Goal: Task Accomplishment & Management: Complete application form

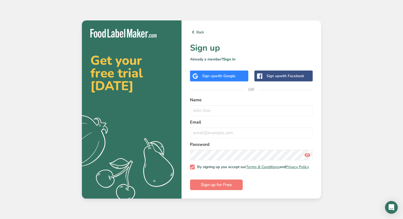
click at [226, 73] on span "with Google" at bounding box center [225, 75] width 21 height 5
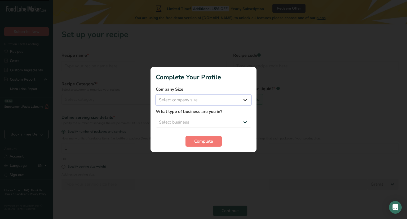
click at [196, 97] on select "Select company size Fewer than 10 Employees 10 to 50 Employees 51 to 500 Employ…" at bounding box center [203, 100] width 95 height 11
select select "1"
click at [156, 95] on select "Select company size Fewer than 10 Employees 10 to 50 Employees 51 to 500 Employ…" at bounding box center [203, 100] width 95 height 11
click at [195, 123] on select "Select business Packaged Food Manufacturer Restaurant & Cafe Bakery Meal Plans …" at bounding box center [203, 122] width 95 height 11
select select "2"
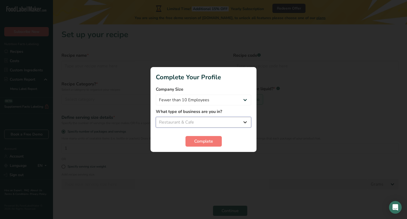
click at [156, 117] on select "Select business Packaged Food Manufacturer Restaurant & Cafe Bakery Meal Plans …" at bounding box center [203, 122] width 95 height 11
click at [207, 139] on span "Complete" at bounding box center [203, 141] width 19 height 6
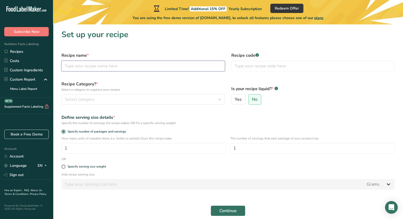
click at [105, 65] on input "text" at bounding box center [142, 66] width 163 height 11
type input "C"
type input "Burger"
type input "001"
click at [91, 68] on input "Burger" at bounding box center [142, 66] width 163 height 11
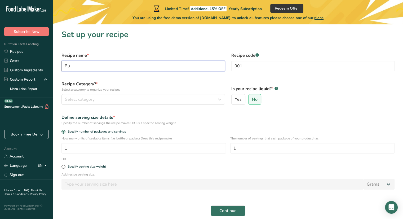
type input "B"
type input "Chicken Burger"
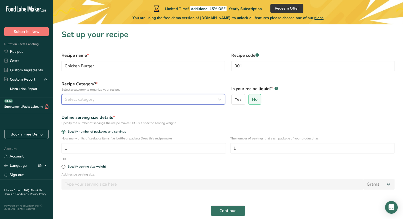
click at [87, 97] on span "Select category" at bounding box center [80, 99] width 30 height 6
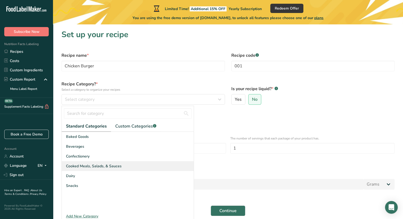
click at [79, 166] on span "Cooked Meals, Salads, & Sauces" at bounding box center [94, 166] width 56 height 6
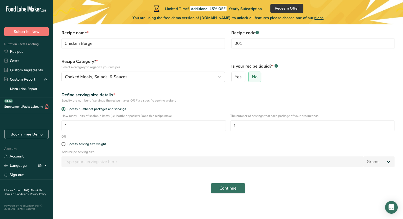
scroll to position [22, 0]
click at [130, 132] on div "How many units of sealable items (i.e. bottle or packet) Does this recipe make.…" at bounding box center [227, 124] width 339 height 21
click at [126, 126] on input "1" at bounding box center [143, 126] width 164 height 11
click at [264, 125] on input "1" at bounding box center [312, 126] width 164 height 11
drag, startPoint x: 92, startPoint y: 126, endPoint x: 40, endPoint y: 126, distance: 52.2
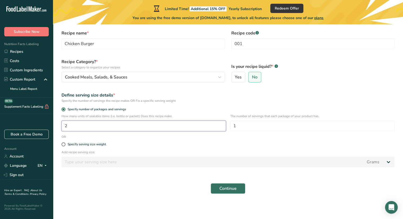
click at [40, 126] on div ".a-20{fill:#fff;} Subscribe Now Nutrition Facts Labeling Recipes Costs Custom I…" at bounding box center [201, 98] width 403 height 241
click at [40, 126] on div ".a-20{fill:#fff;} Subscribe Now Nutrition Facts Labeling Recipes Costs Custom I…" at bounding box center [26, 66] width 53 height 125
click at [132, 131] on input "2" at bounding box center [143, 126] width 164 height 11
type input "1"
